Goal: Task Accomplishment & Management: Complete application form

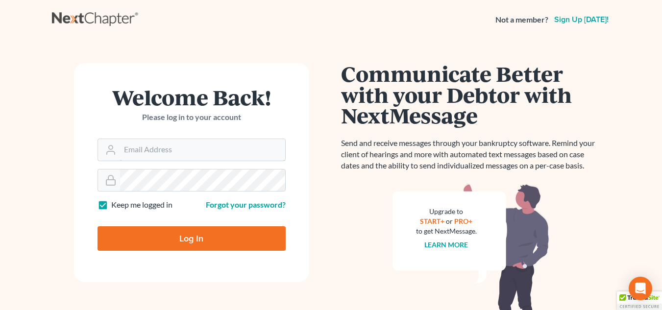
type input "[EMAIL_ADDRESS][DOMAIN_NAME]"
click at [148, 238] on input "Log In" at bounding box center [191, 238] width 188 height 24
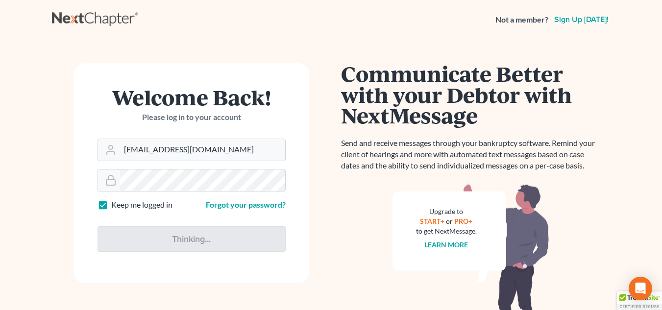
type input "Thinking..."
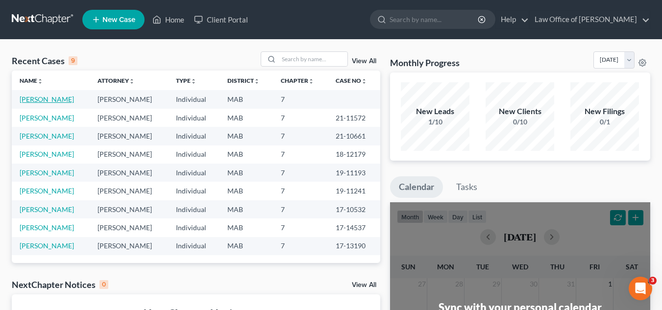
click at [48, 99] on link "Sherif, Aminata" at bounding box center [47, 99] width 54 height 8
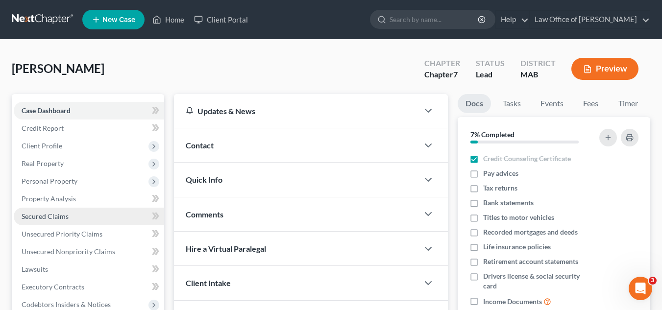
click at [72, 219] on link "Secured Claims" at bounding box center [89, 217] width 150 height 18
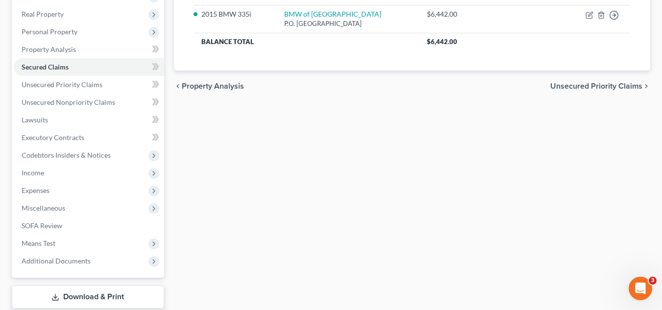
scroll to position [155, 0]
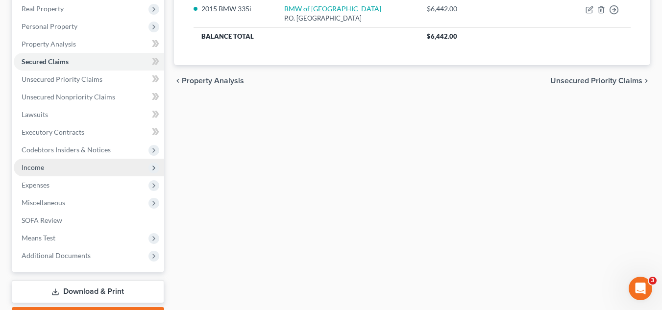
click at [39, 166] on span "Income" at bounding box center [33, 167] width 23 height 8
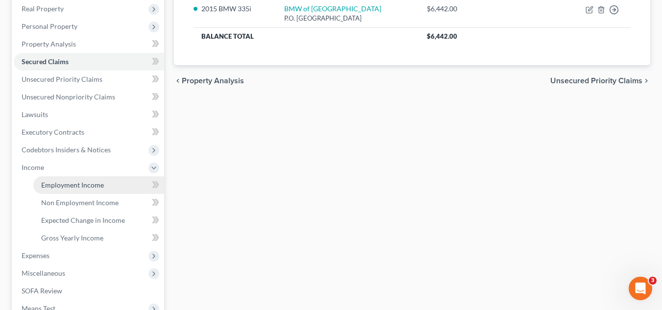
click at [67, 187] on span "Employment Income" at bounding box center [72, 185] width 63 height 8
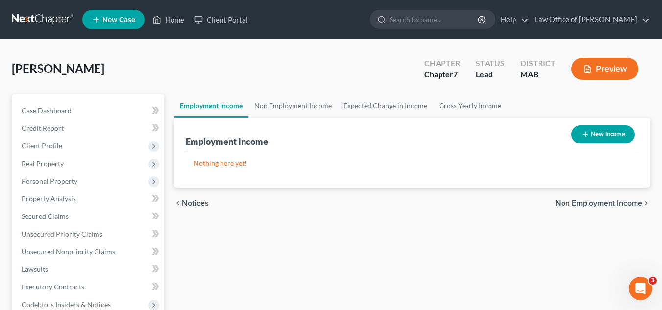
click at [609, 136] on button "New Income" at bounding box center [602, 134] width 63 height 18
select select "0"
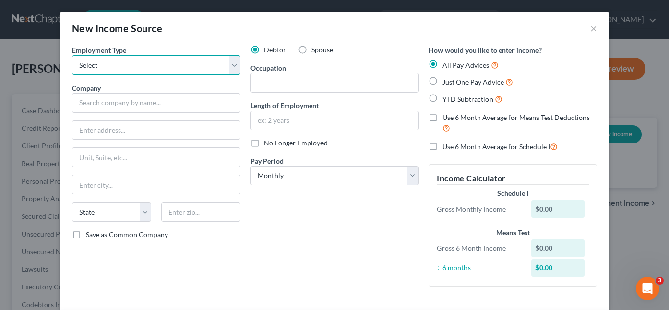
click at [226, 63] on select "Select Full or Part Time Employment Self Employment" at bounding box center [156, 65] width 168 height 20
select select "0"
click at [72, 55] on select "Select Full or Part Time Employment Self Employment" at bounding box center [156, 65] width 168 height 20
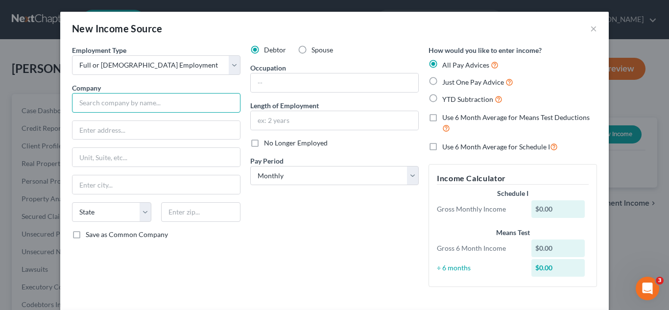
click at [161, 102] on input "text" at bounding box center [156, 103] width 168 height 20
type input "City of Brockton"
click at [442, 77] on label "Just One Pay Advice" at bounding box center [477, 81] width 71 height 11
click at [446, 77] on input "Just One Pay Advice" at bounding box center [449, 79] width 6 height 6
radio input "true"
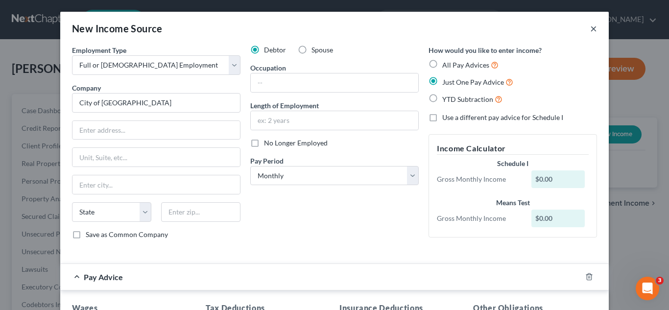
click at [590, 28] on button "×" at bounding box center [593, 29] width 7 height 12
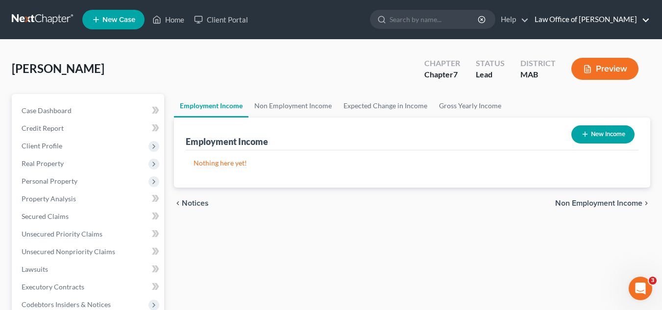
click at [611, 23] on link "Law Office of John M. Gallagher" at bounding box center [589, 20] width 120 height 18
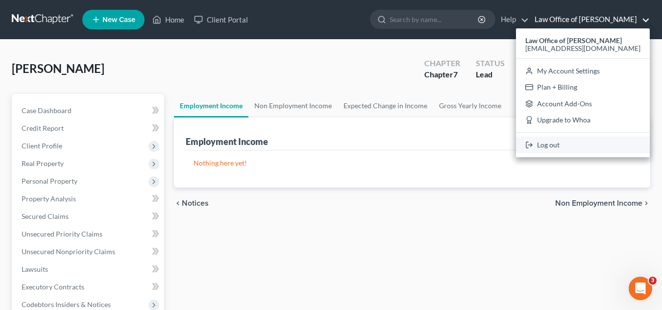
click at [564, 145] on link "Log out" at bounding box center [583, 145] width 134 height 17
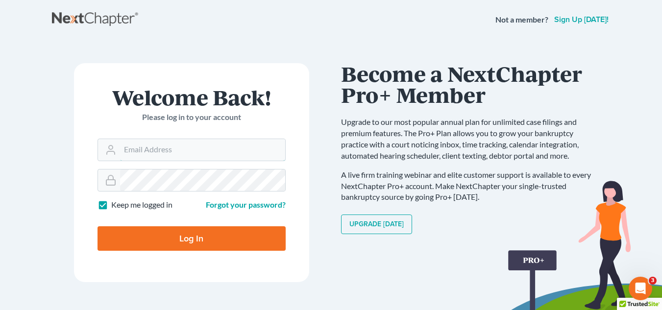
type input "[EMAIL_ADDRESS][DOMAIN_NAME]"
drag, startPoint x: 658, startPoint y: 0, endPoint x: 454, endPoint y: 42, distance: 207.3
click at [454, 42] on div "Welcome Back! Please log in to your account Email Address [EMAIL_ADDRESS][DOMAI…" at bounding box center [331, 169] width 558 height 259
